Goal: Communication & Community: Answer question/provide support

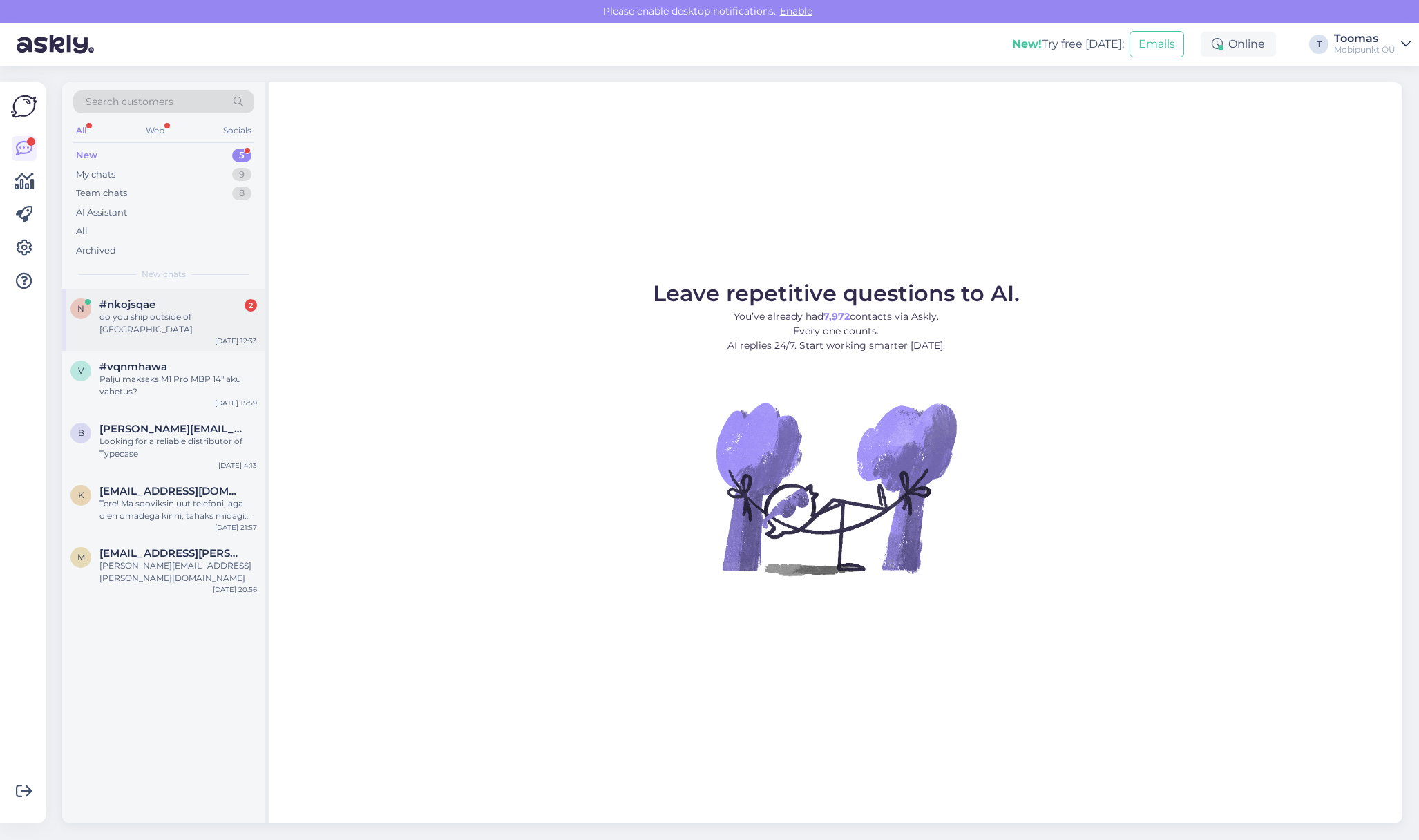
click at [196, 308] on div "#nkojsqae 2" at bounding box center [178, 305] width 157 height 13
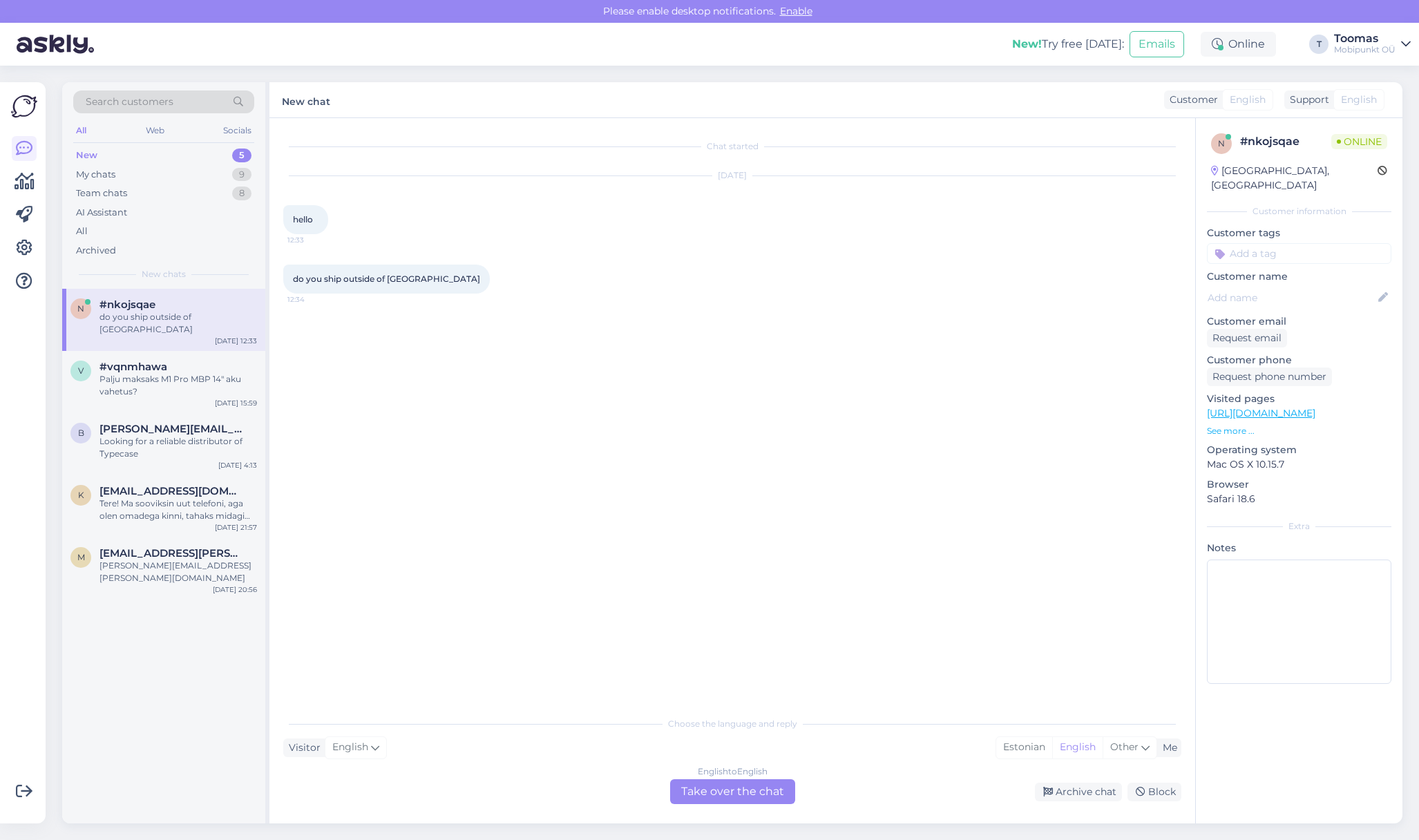
click at [703, 790] on div "English to English Take over the chat" at bounding box center [732, 792] width 125 height 25
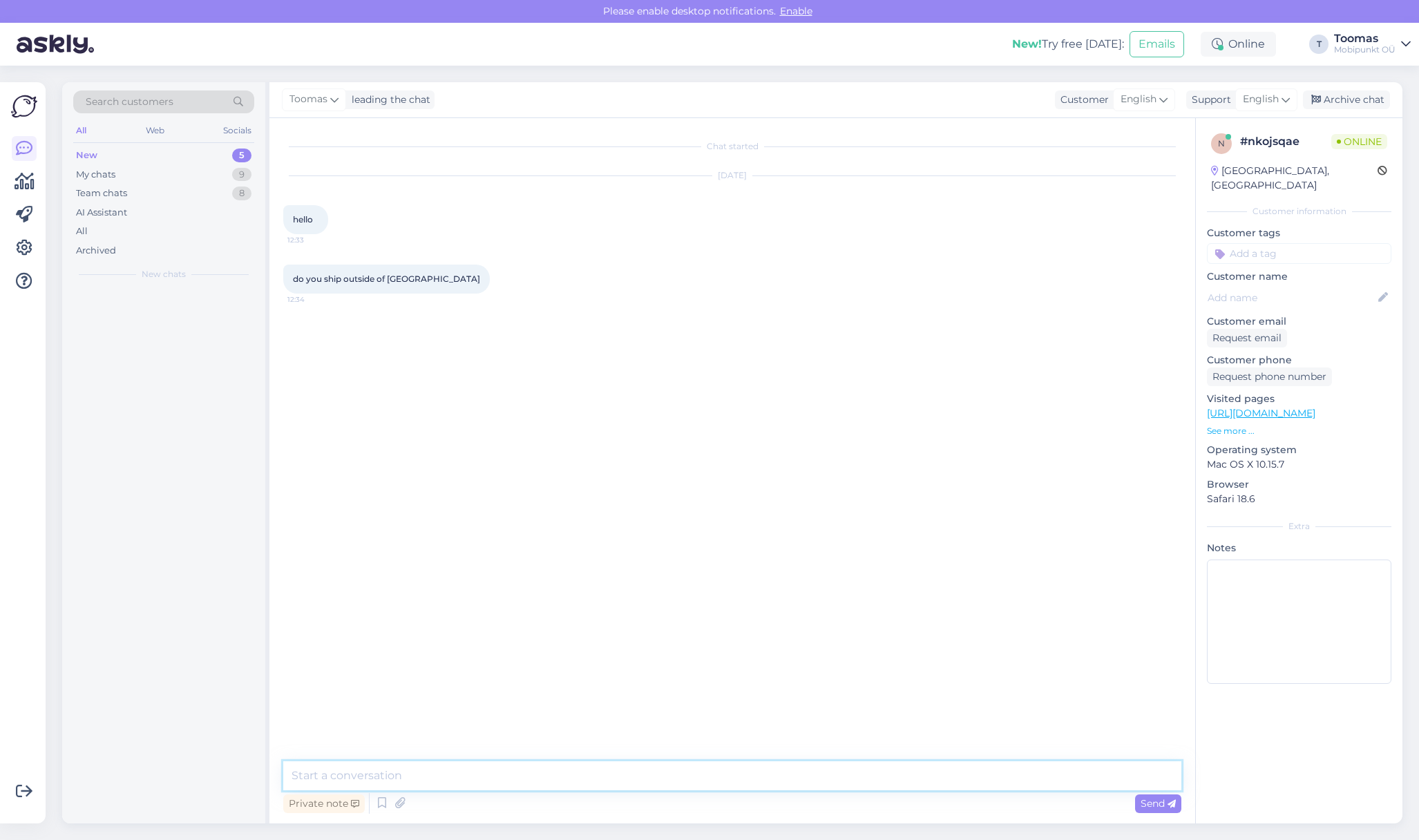
click at [676, 774] on textarea at bounding box center [732, 775] width 898 height 29
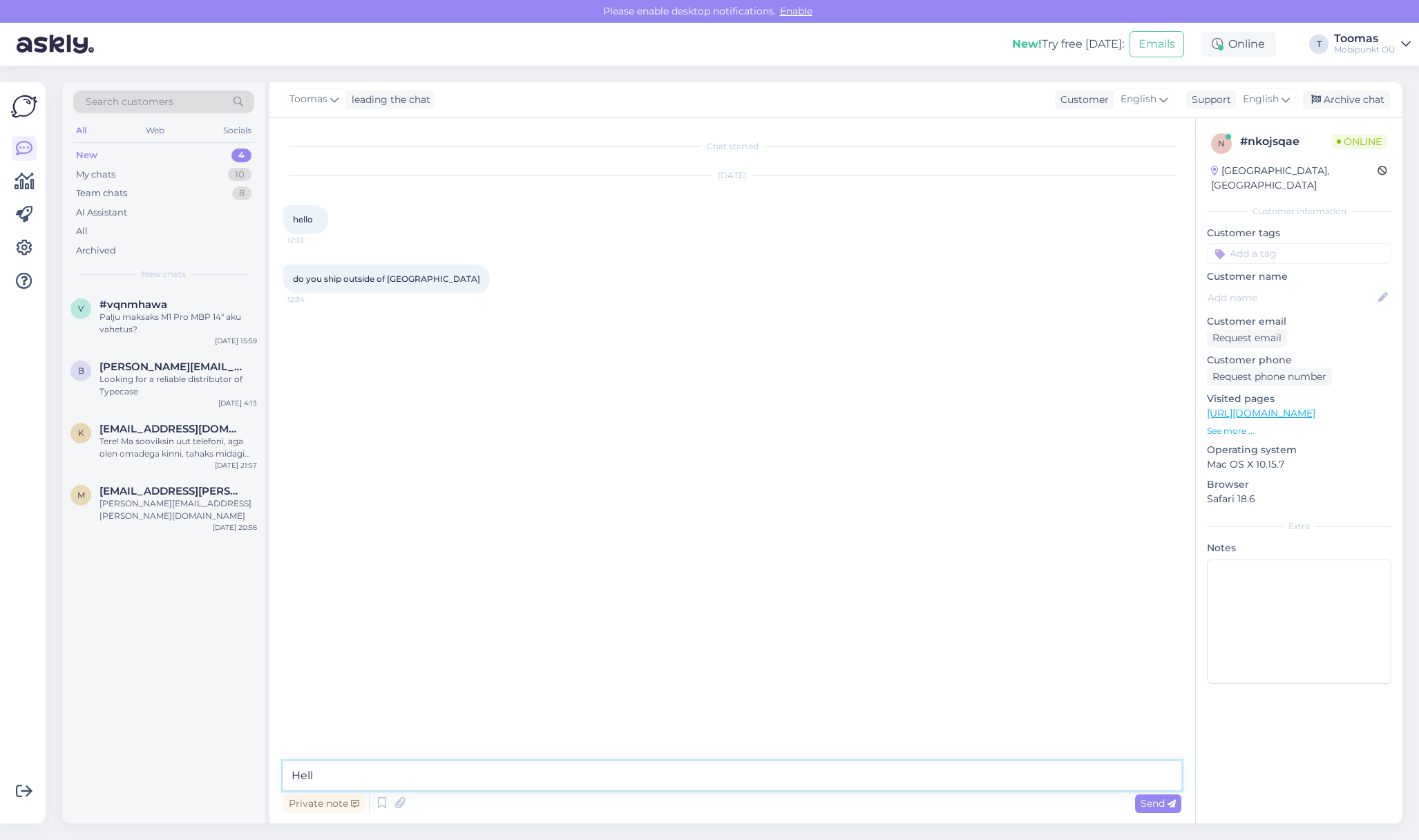
type textarea "Hello"
type textarea "We usually do not"
type textarea "What would you like to purchase and where would you like it sent?"
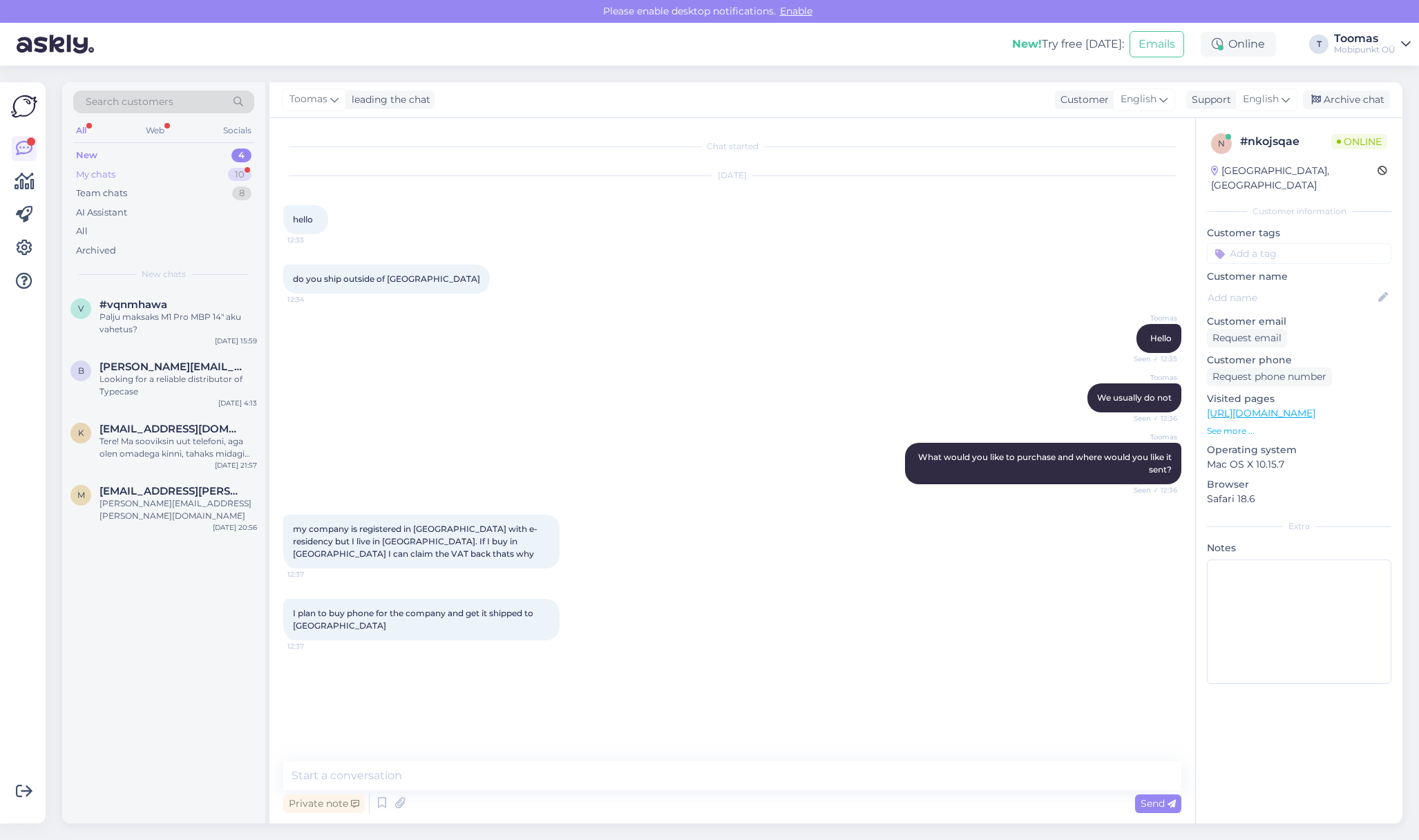
click at [134, 176] on div "My chats 10" at bounding box center [164, 175] width 181 height 20
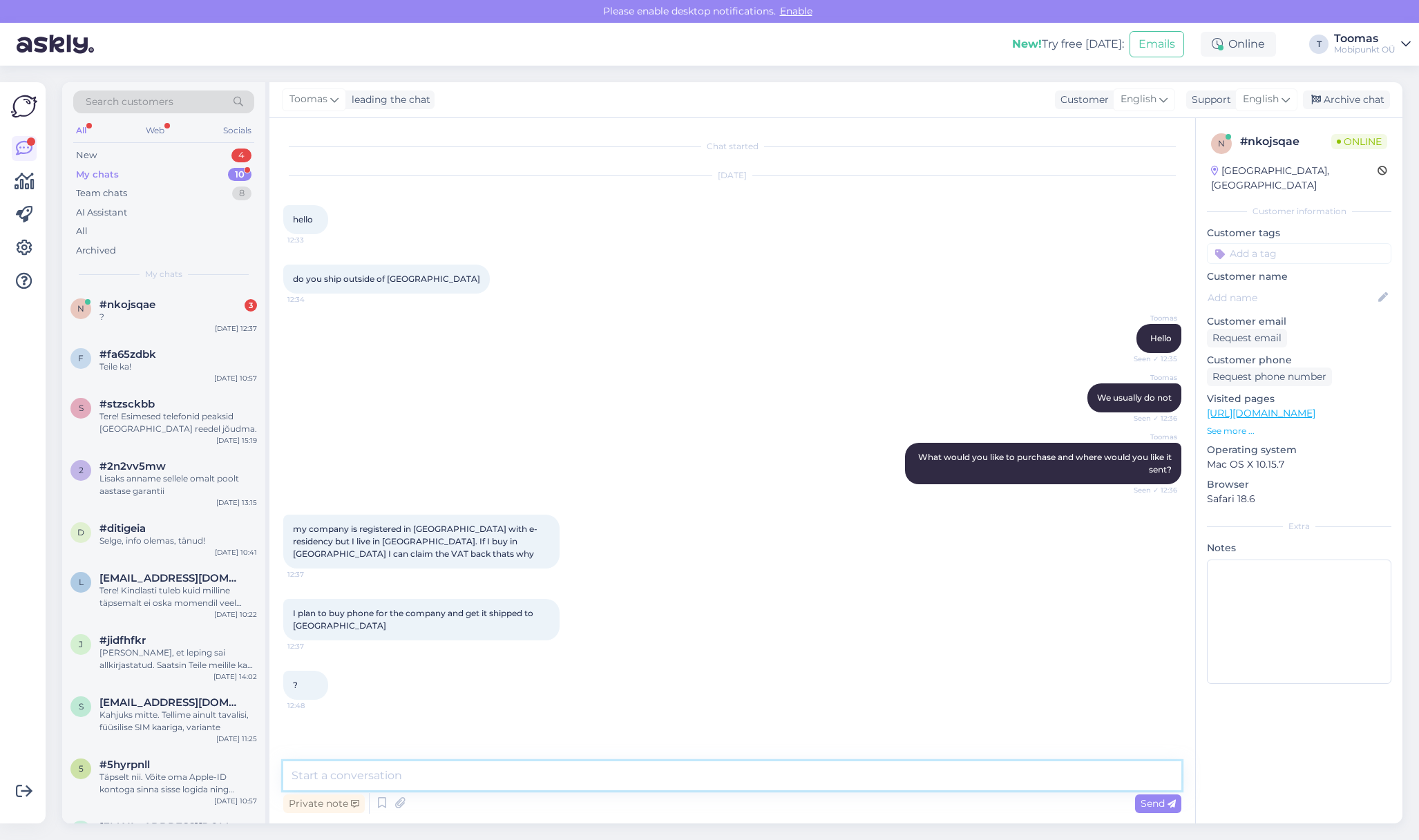
click at [417, 777] on textarea at bounding box center [732, 775] width 898 height 29
type textarea "Unfortunately we don't ship to [GEOGRAPHIC_DATA]"
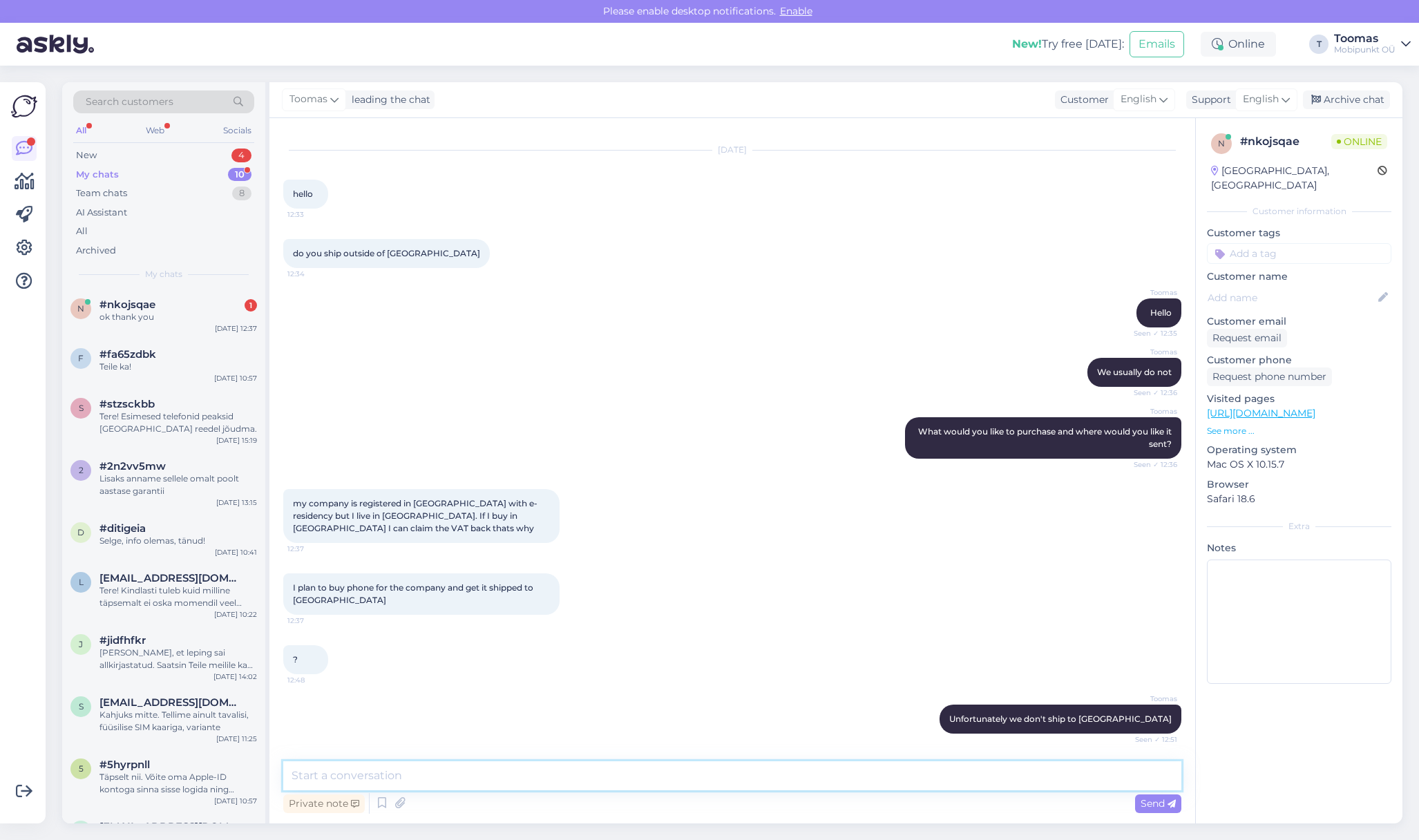
scroll to position [85, 0]
